Goal: Find specific page/section: Find specific page/section

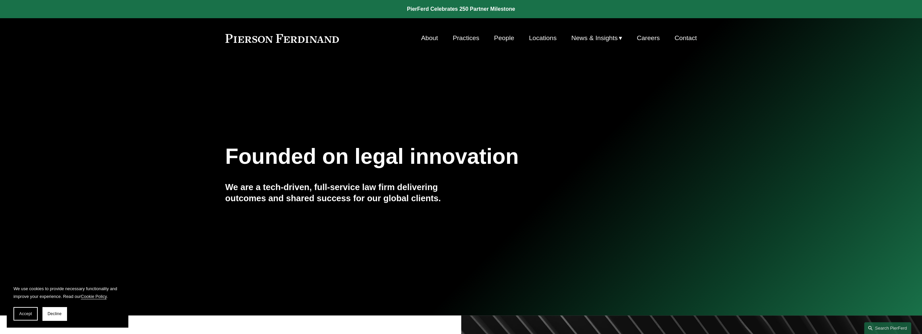
click at [499, 40] on link "People" at bounding box center [504, 38] width 20 height 13
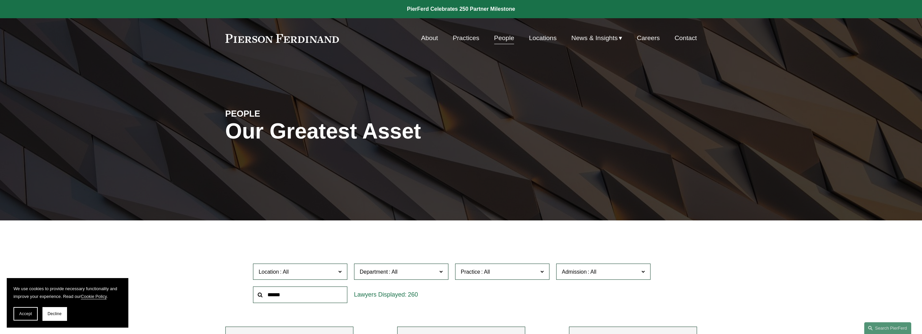
click at [300, 39] on link at bounding box center [282, 38] width 114 height 9
